Goal: Navigation & Orientation: Go to known website

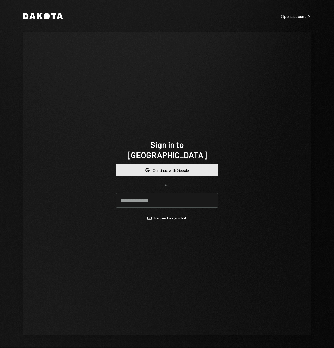
click at [168, 168] on button "Google Continue with Google" at bounding box center [167, 170] width 102 height 12
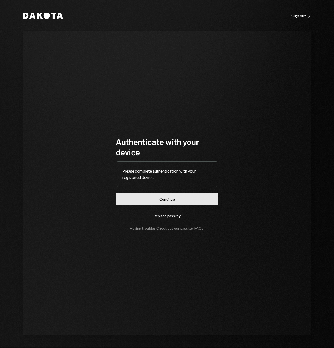
click at [175, 199] on button "Continue" at bounding box center [167, 199] width 102 height 12
